Goal: Navigation & Orientation: Find specific page/section

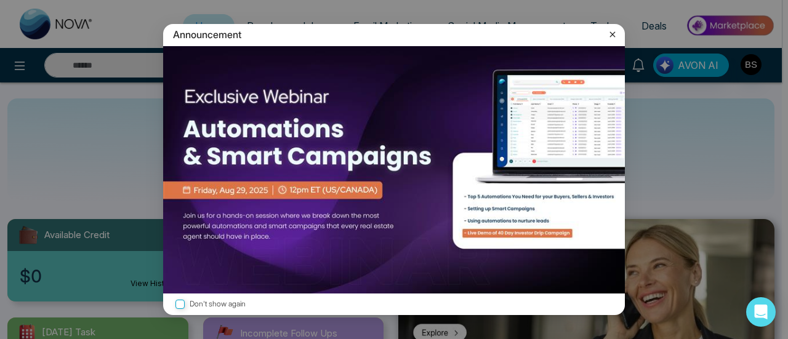
select select "*"
click at [609, 41] on div "Announcement" at bounding box center [394, 35] width 462 height 22
click at [615, 36] on icon at bounding box center [612, 34] width 12 height 12
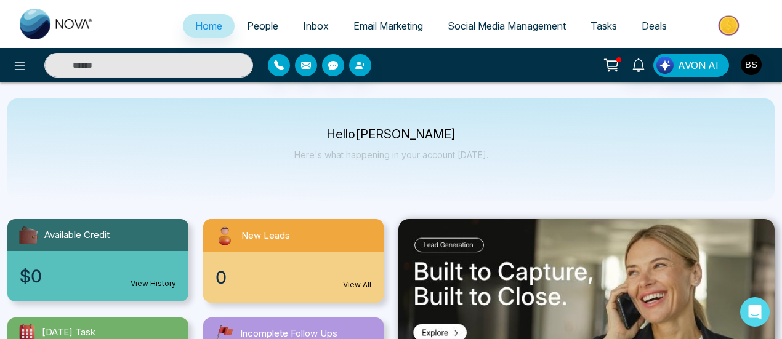
click at [257, 28] on span "People" at bounding box center [262, 26] width 31 height 12
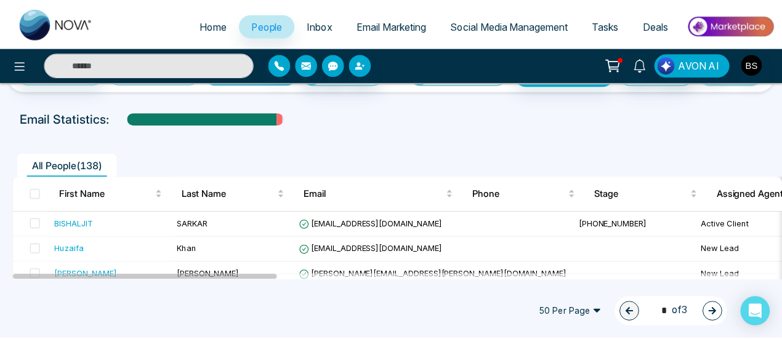
scroll to position [62, 0]
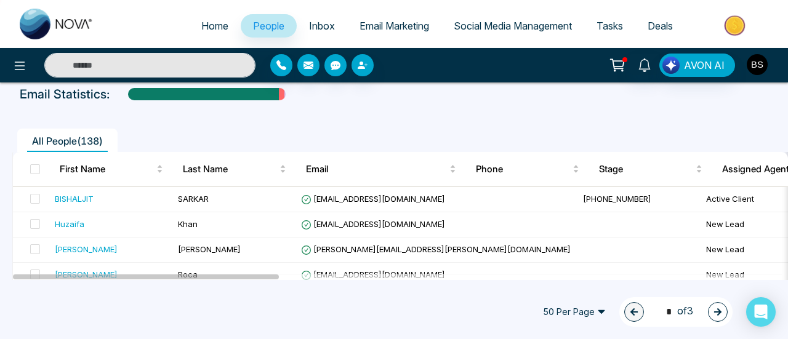
click at [752, 61] on img "button" at bounding box center [756, 64] width 21 height 21
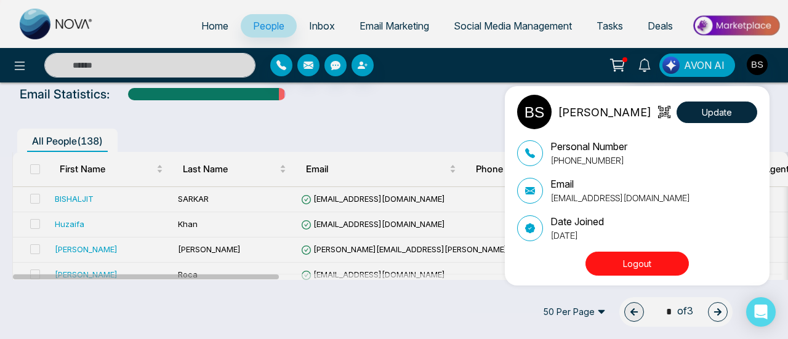
click at [279, 64] on div "[PERSON_NAME] Update Personal Number [PHONE_NUMBER] Email [EMAIL_ADDRESS][DOMAI…" at bounding box center [394, 169] width 788 height 339
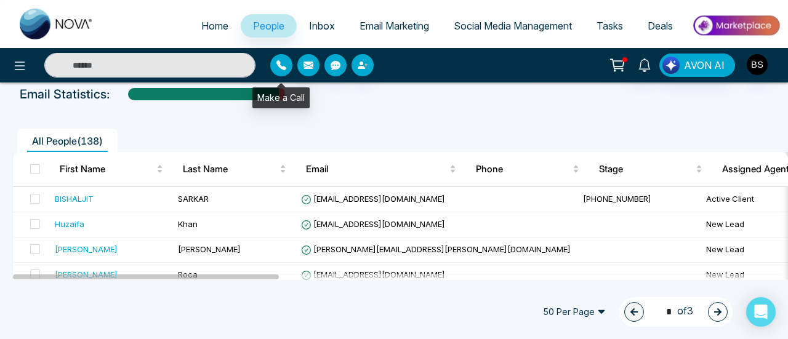
click at [279, 64] on icon "button" at bounding box center [281, 65] width 10 height 10
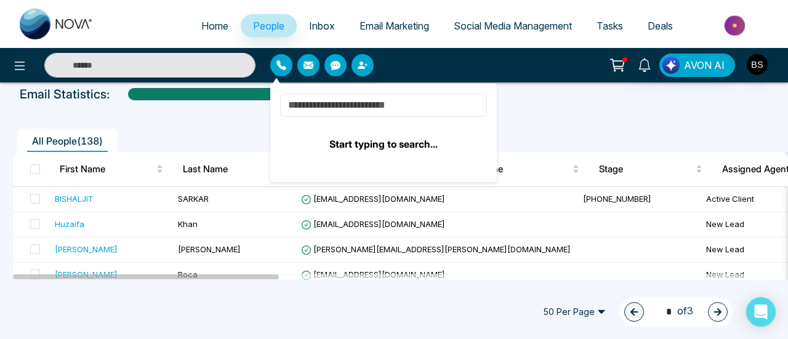
click at [373, 110] on input at bounding box center [383, 105] width 207 height 23
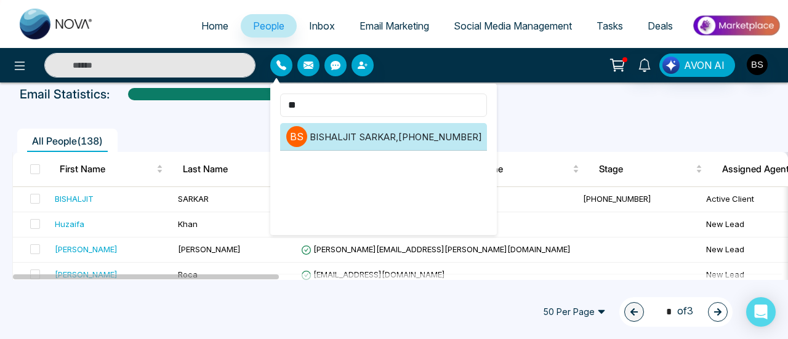
type input "**"
click at [366, 145] on li "B S [PERSON_NAME] , [PHONE_NUMBER]" at bounding box center [383, 137] width 207 height 28
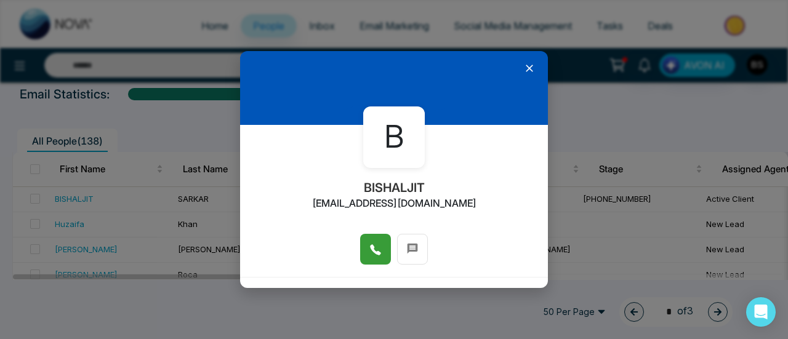
click at [384, 248] on button at bounding box center [375, 249] width 31 height 31
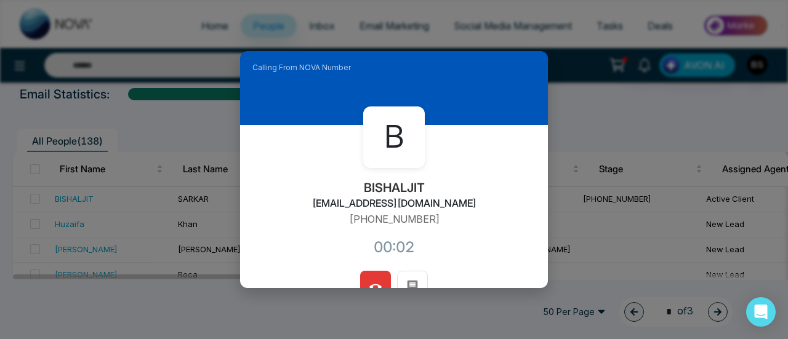
click at [373, 275] on button at bounding box center [375, 286] width 31 height 31
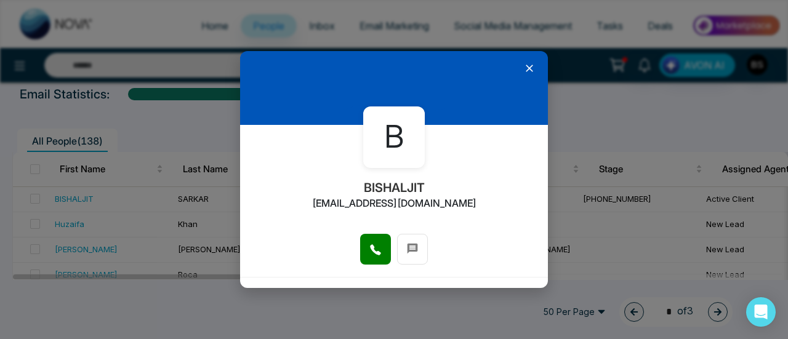
click at [527, 72] on icon at bounding box center [529, 68] width 12 height 12
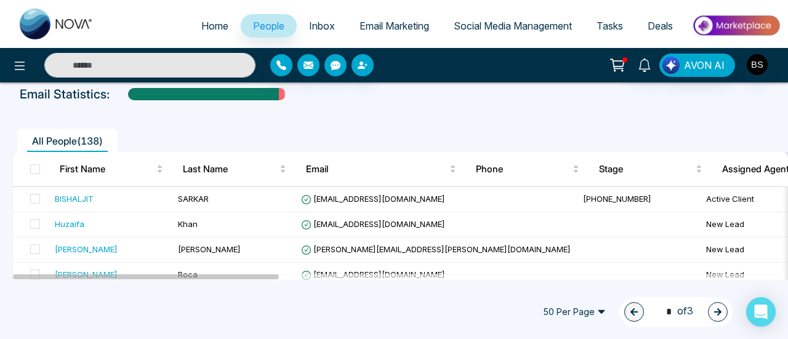
click at [364, 30] on span "Email Marketing" at bounding box center [394, 26] width 70 height 12
